Goal: Find specific page/section: Find specific page/section

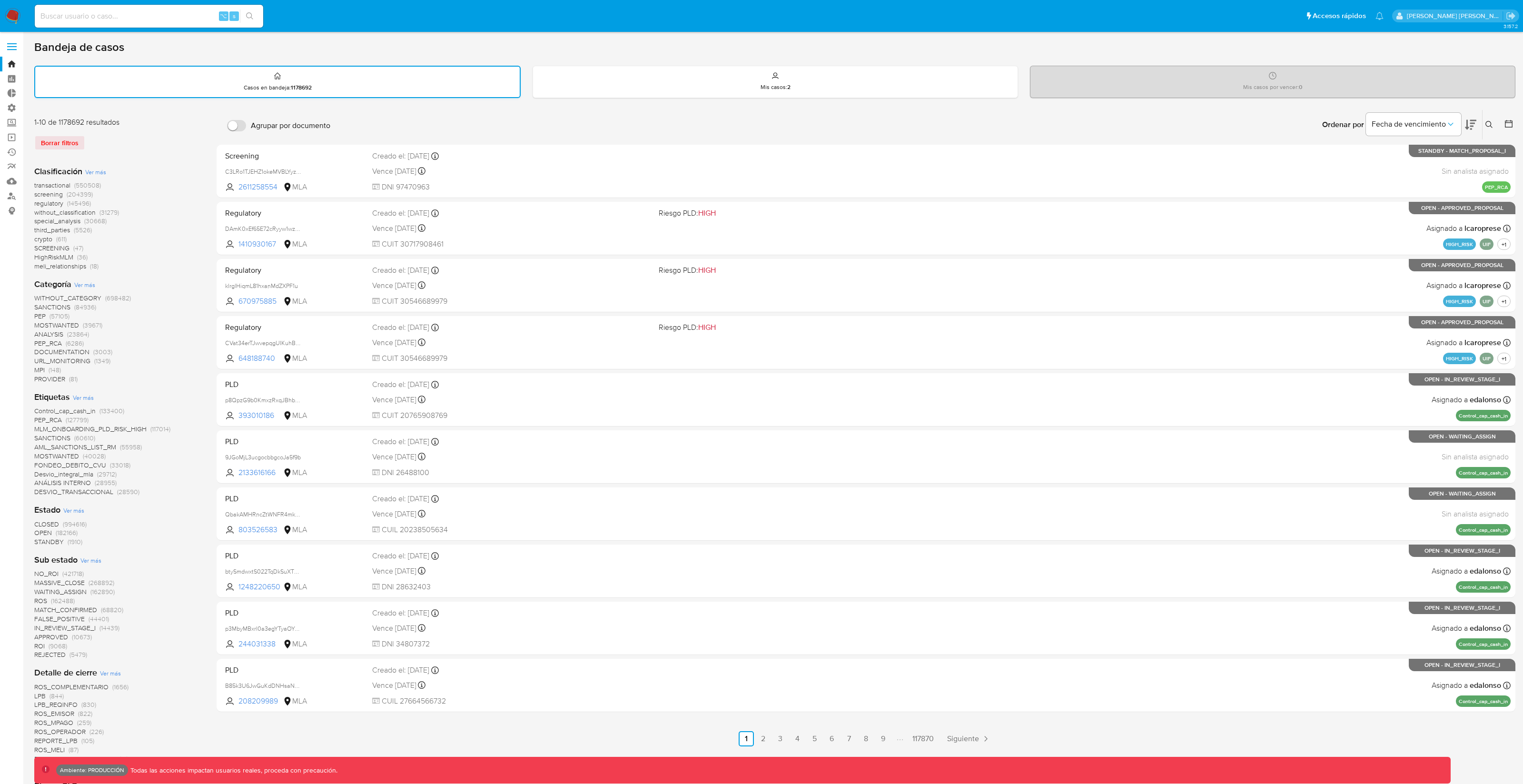
scroll to position [15, 0]
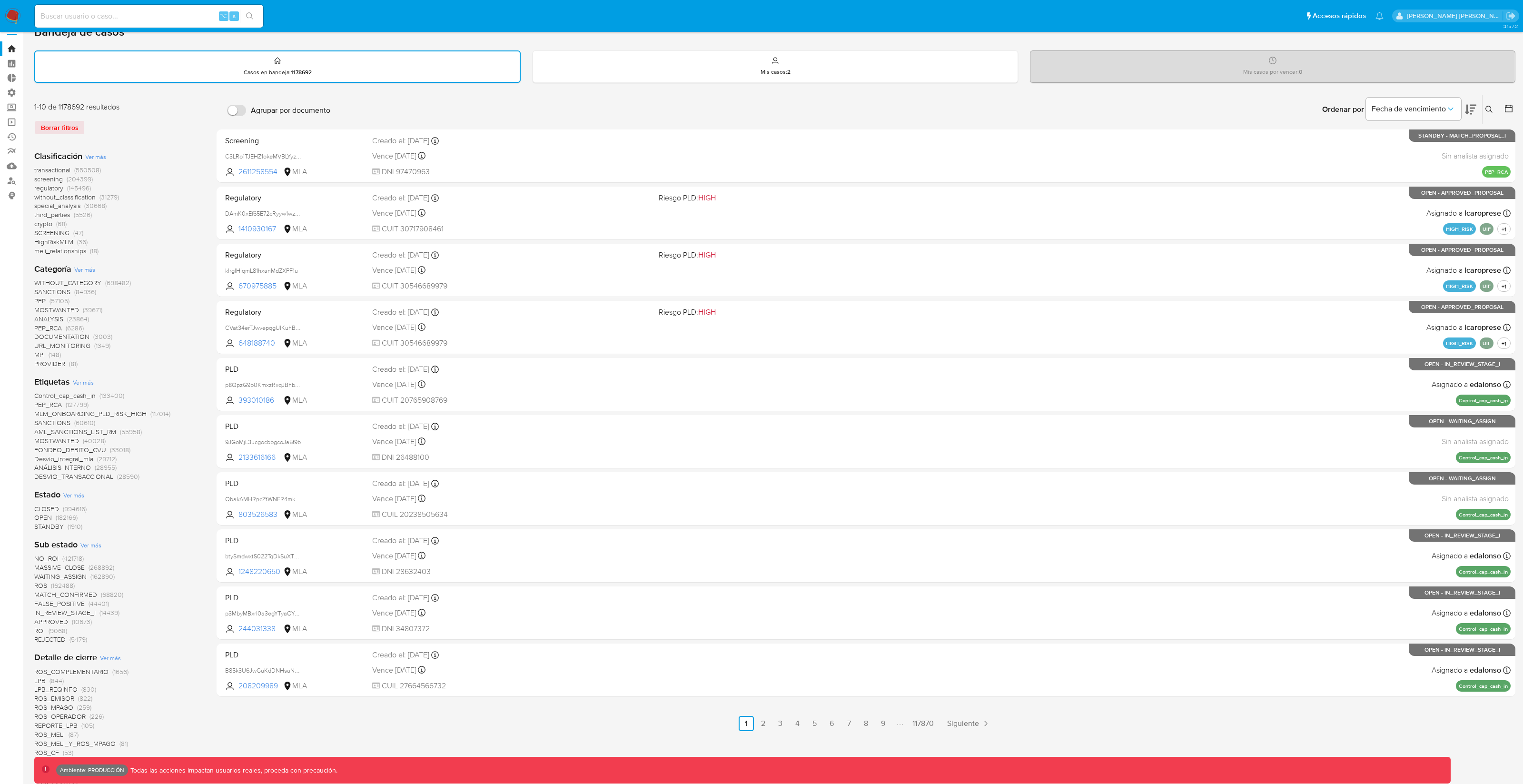
click at [167, 24] on div "⌥ s" at bounding box center [149, 16] width 229 height 23
click at [150, 20] on input at bounding box center [149, 16] width 229 height 12
type input "fravega"
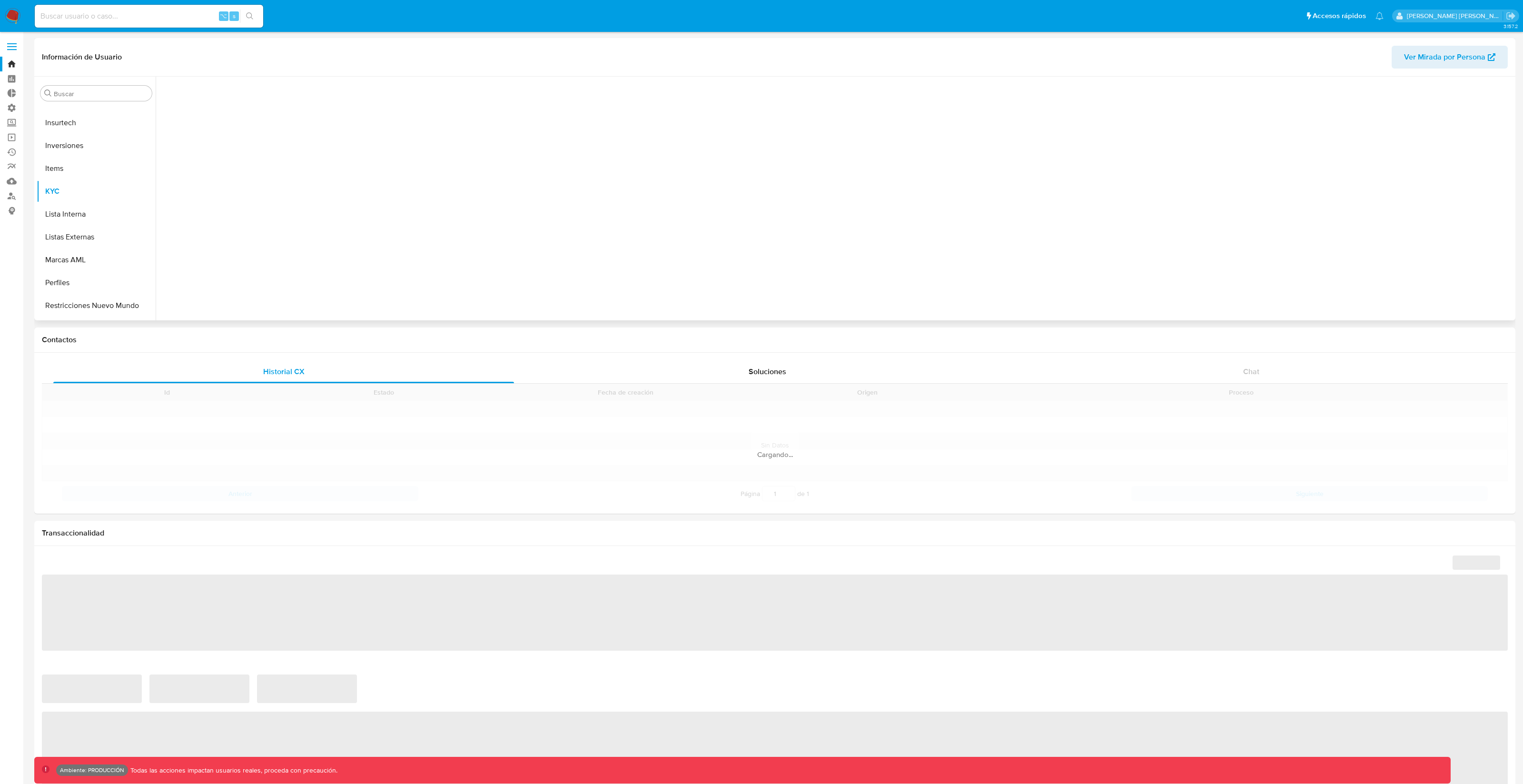
scroll to position [447, 0]
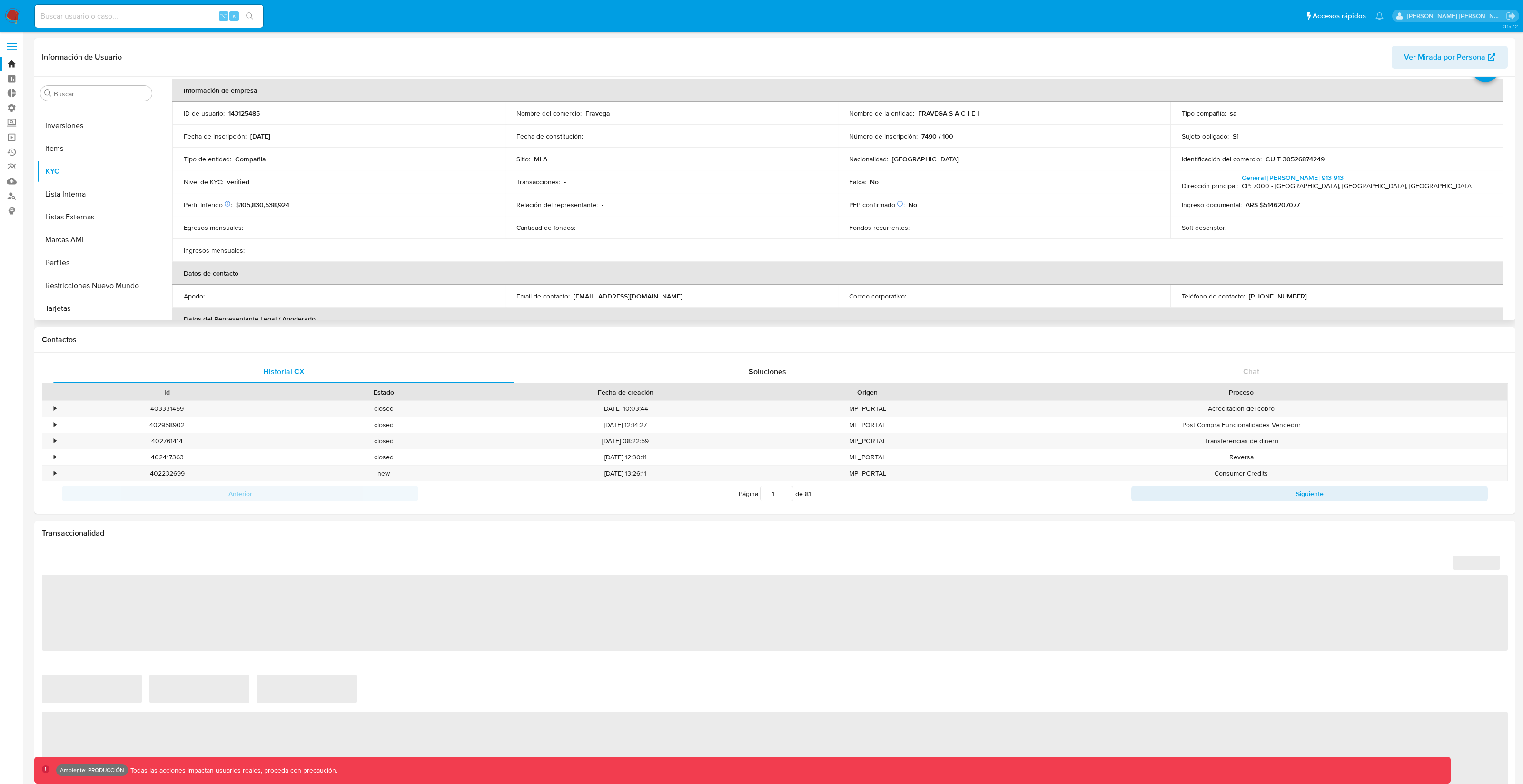
select select "10"
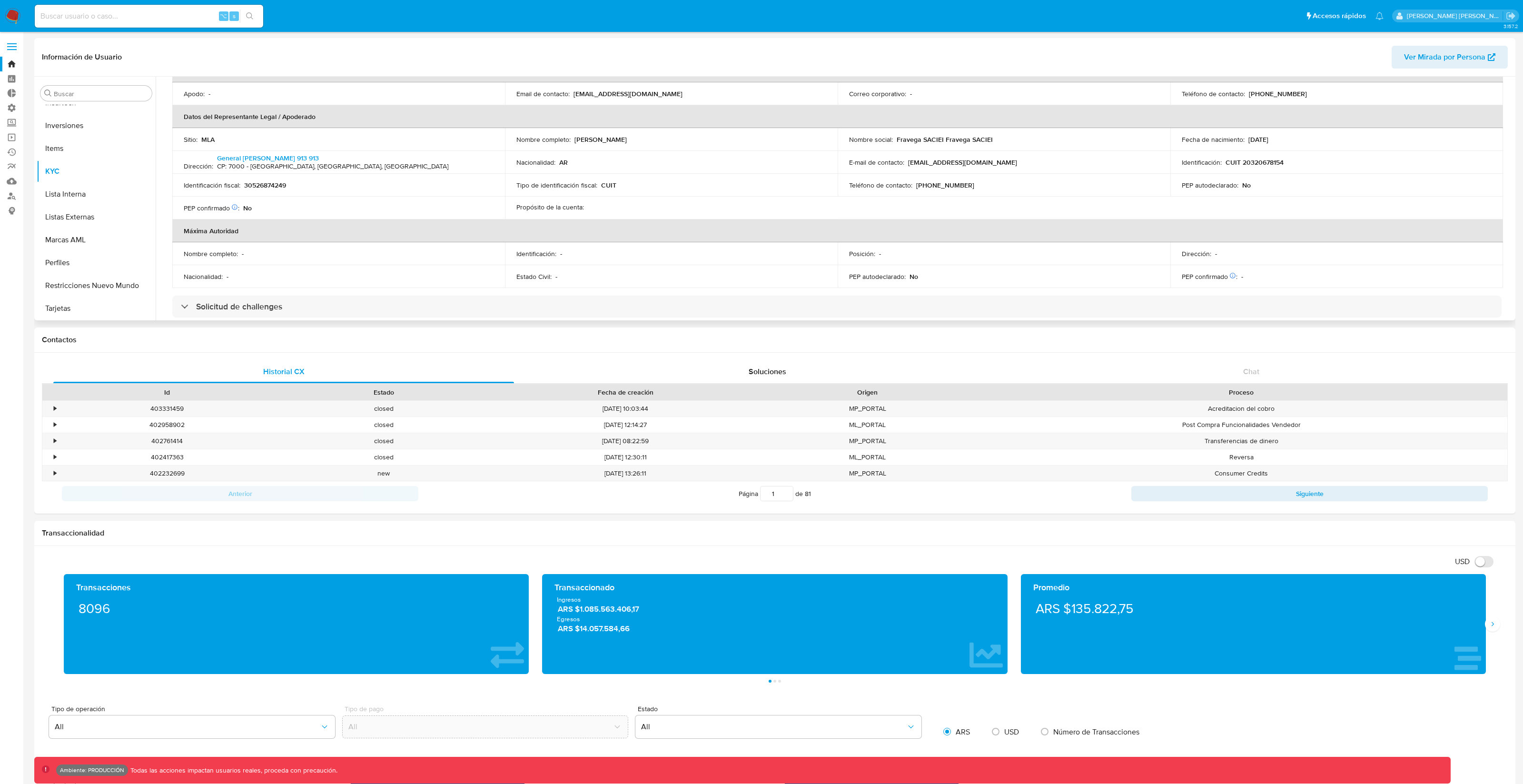
scroll to position [287, 0]
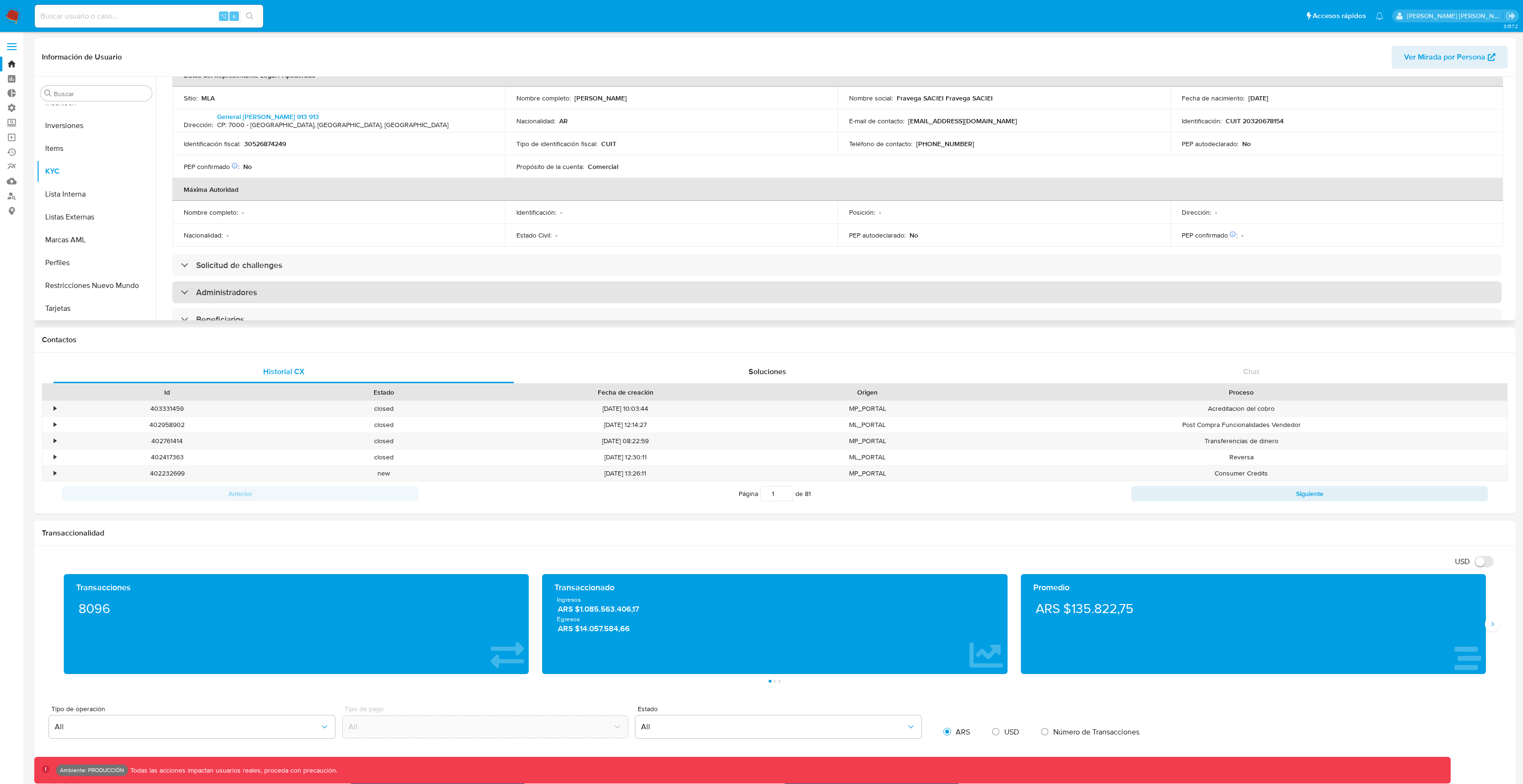
click at [281, 288] on div "Administradores" at bounding box center [837, 292] width 1329 height 22
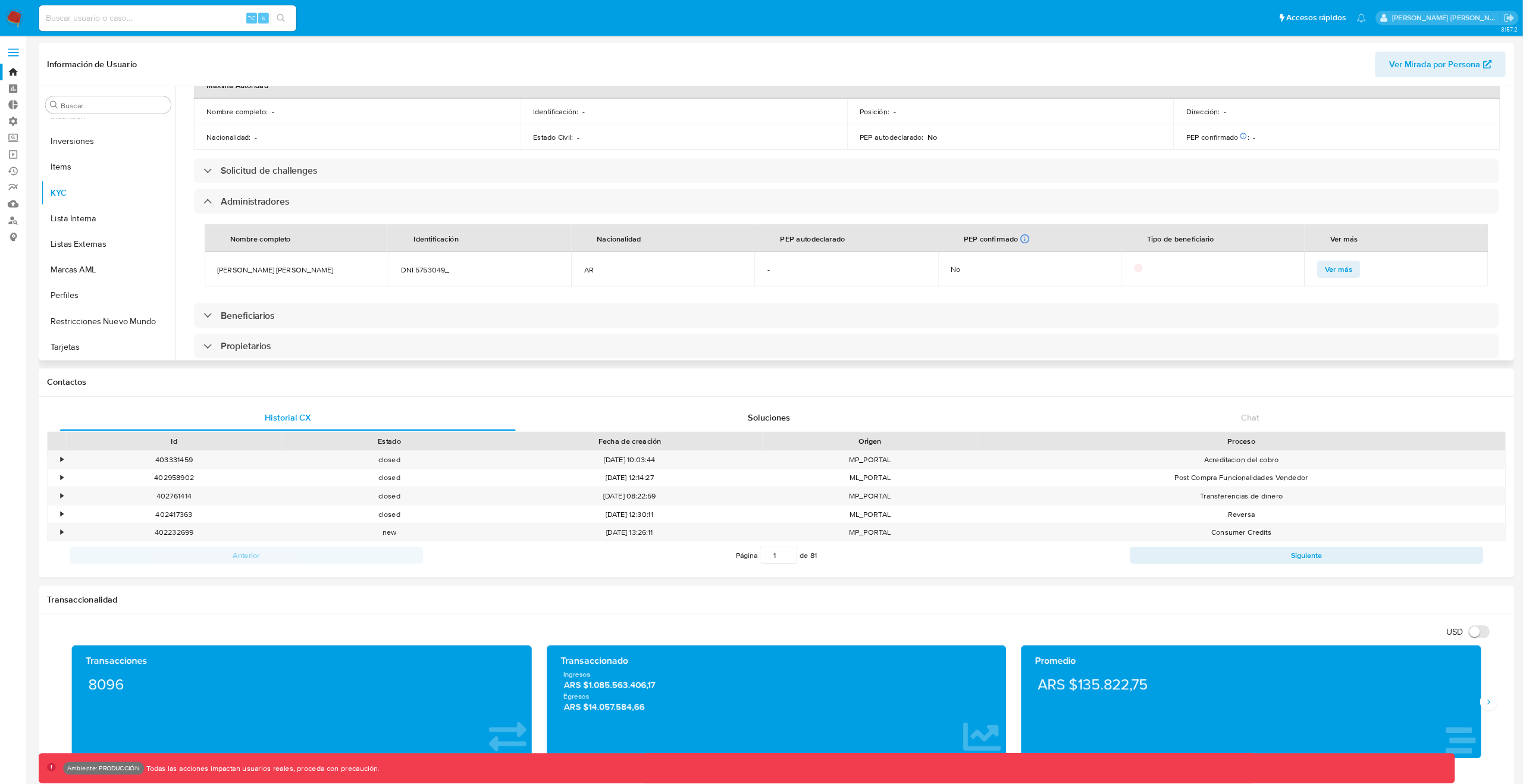
scroll to position [507, 0]
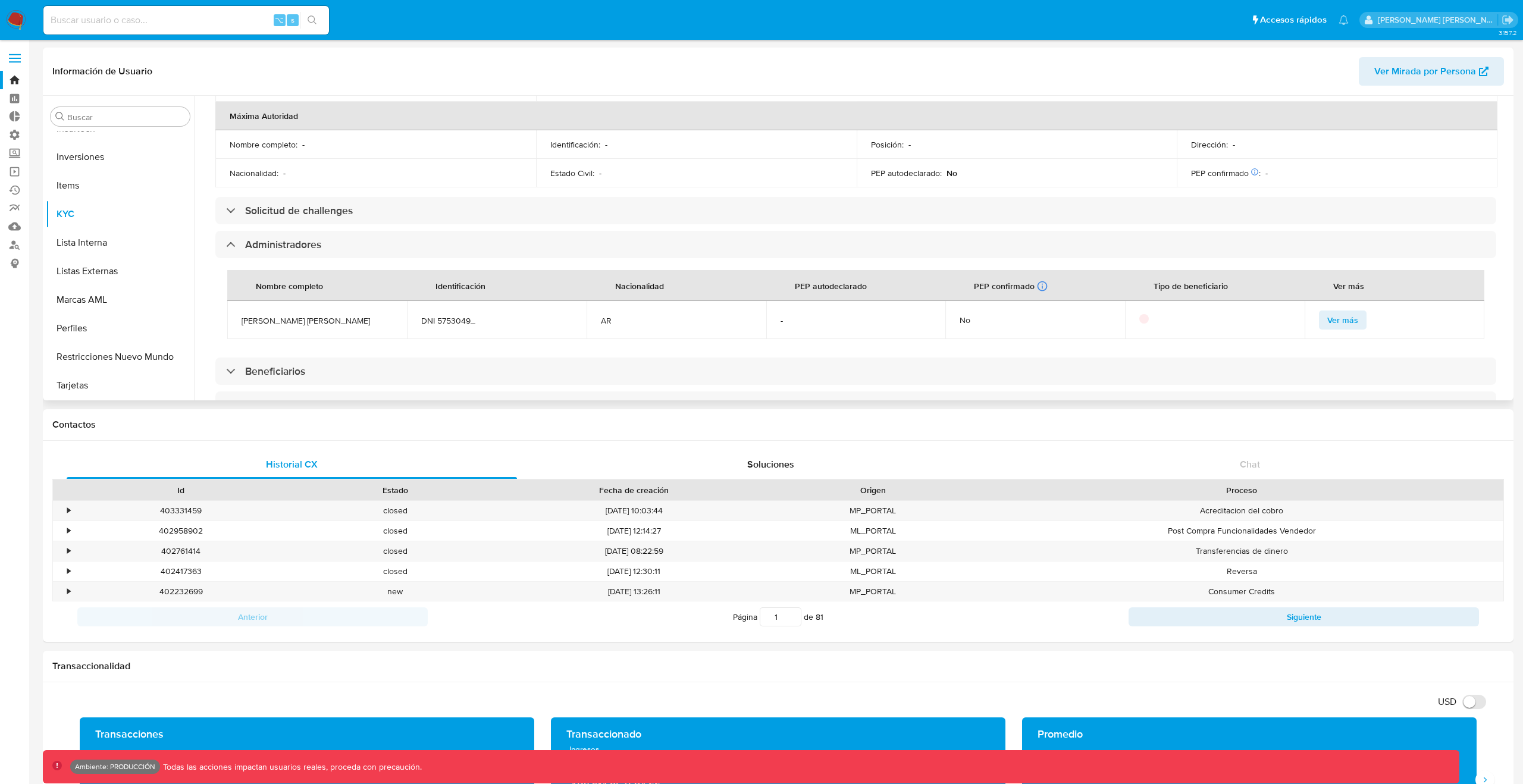
click at [1335, 312] on span "Ver más" at bounding box center [1343, 320] width 31 height 16
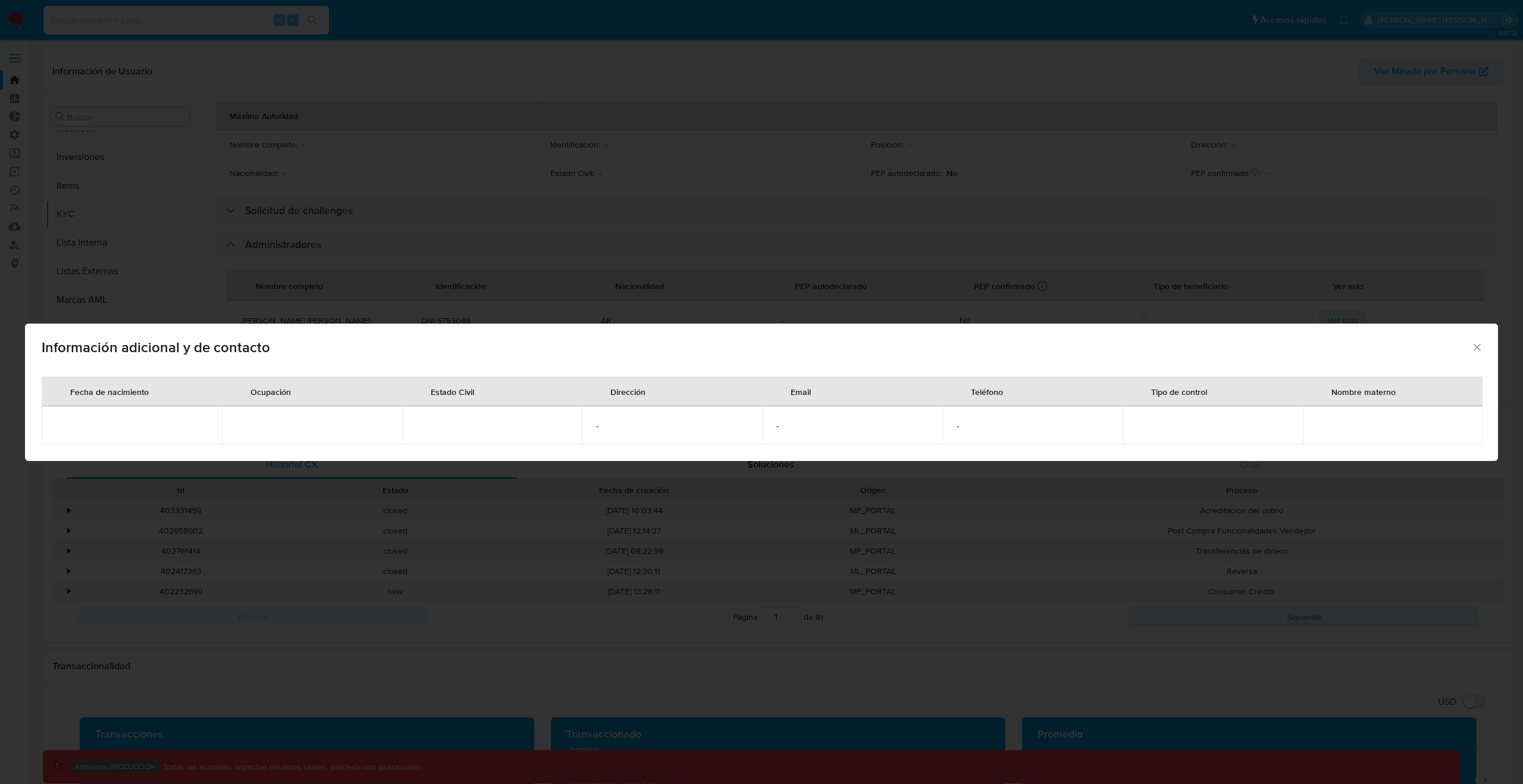
click at [280, 392] on div "Ocupación" at bounding box center [270, 391] width 69 height 28
